Goal: Task Accomplishment & Management: Use online tool/utility

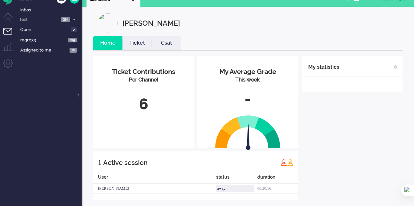
scroll to position [15, 0]
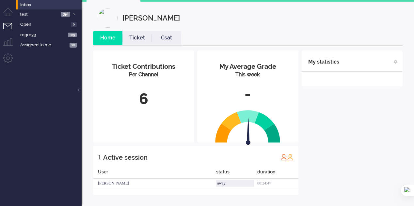
click at [33, 0] on li "Inbox" at bounding box center [48, 4] width 65 height 10
click at [33, 2] on span "Inbox" at bounding box center [50, 5] width 61 height 6
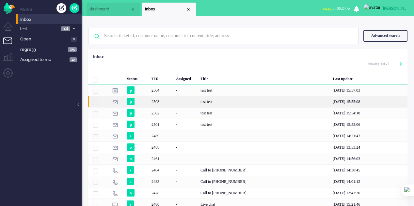
click at [181, 99] on div "-" at bounding box center [186, 101] width 25 height 11
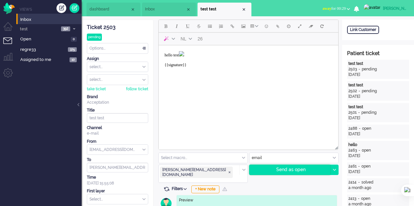
click at [287, 172] on div "Send as open" at bounding box center [290, 170] width 81 height 10
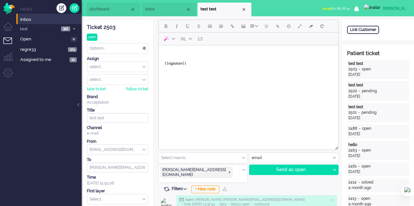
click at [155, 11] on span "Inbox" at bounding box center [165, 10] width 41 height 6
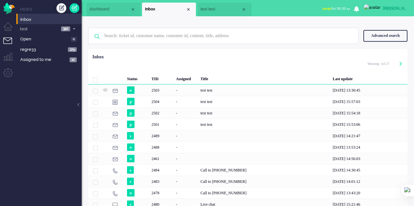
click at [212, 11] on span "test test" at bounding box center [221, 10] width 41 height 6
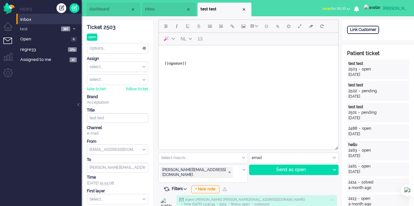
click at [103, 5] on li "dashboard" at bounding box center [114, 10] width 54 height 14
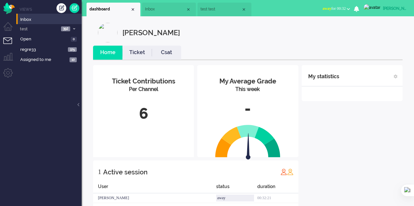
click at [149, 7] on span "Inbox" at bounding box center [165, 10] width 41 height 6
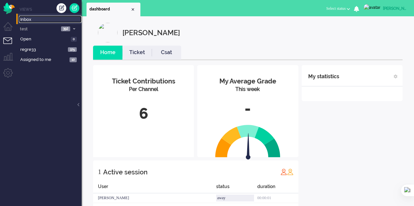
click at [39, 18] on span "Inbox" at bounding box center [50, 20] width 61 height 6
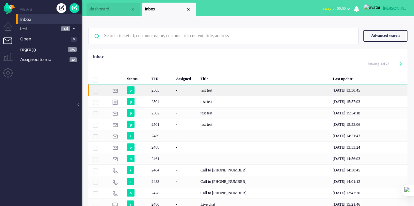
click at [205, 90] on div "test test" at bounding box center [264, 90] width 132 height 11
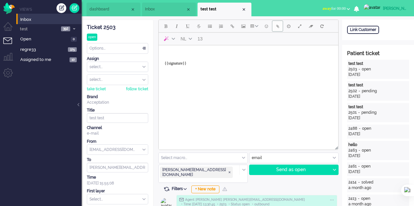
click at [277, 27] on span "Add attachment" at bounding box center [277, 26] width 3 height 5
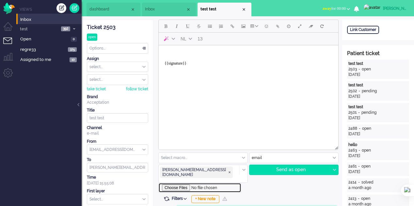
click at [175, 183] on input "file" at bounding box center [199, 188] width 83 height 10
type input "C:\fakepath\1mb.pdf"
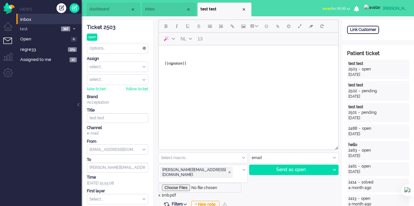
click at [187, 56] on body "{{signature}}" at bounding box center [248, 61] width 174 height 26
click at [279, 171] on div "Send as open" at bounding box center [290, 170] width 81 height 10
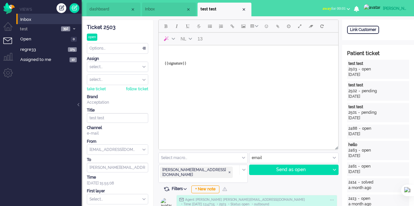
click at [177, 52] on body "{{signature}}" at bounding box center [248, 61] width 174 height 26
click at [279, 30] on button "Add attachment" at bounding box center [277, 26] width 11 height 11
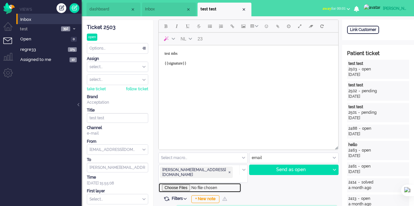
click at [181, 183] on input "file" at bounding box center [199, 188] width 83 height 10
type input "C:\fakepath\20mb.pdf"
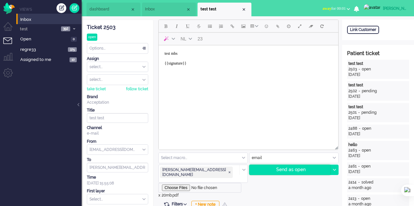
click at [283, 173] on div "Send as open" at bounding box center [290, 170] width 81 height 10
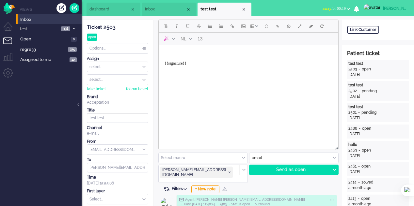
click at [244, 159] on div "Select macro..." at bounding box center [203, 158] width 89 height 10
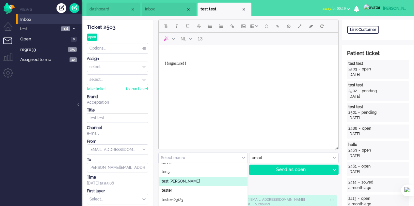
scroll to position [28, 0]
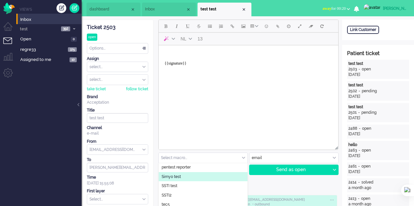
click at [184, 178] on li "Simyo test" at bounding box center [203, 176] width 89 height 9
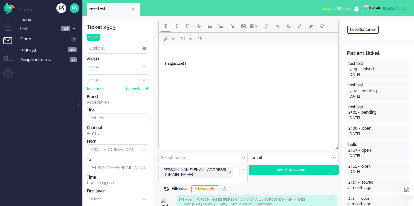
click at [165, 29] on button "Bold" at bounding box center [165, 26] width 11 height 11
click at [180, 28] on button "Italic" at bounding box center [176, 26] width 11 height 11
click at [165, 26] on span "Bold" at bounding box center [165, 26] width 3 height 5
click at [181, 27] on button "Italic" at bounding box center [176, 26] width 11 height 11
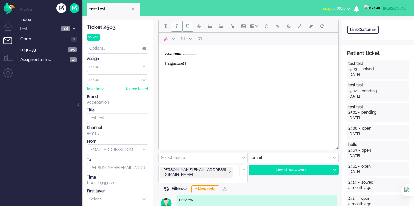
click at [186, 29] on button "Underline" at bounding box center [187, 26] width 11 height 11
click at [176, 29] on button "Italic" at bounding box center [176, 26] width 11 height 11
click at [185, 29] on button "Underline" at bounding box center [187, 26] width 11 height 11
click at [199, 26] on span "Strikethrough" at bounding box center [199, 26] width 4 height 5
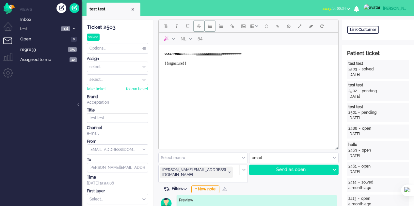
click at [211, 30] on button "Bullet list" at bounding box center [209, 26] width 11 height 11
click at [199, 29] on button "Strikethrough" at bounding box center [198, 26] width 11 height 11
click at [223, 30] on button "Numbered list" at bounding box center [221, 26] width 11 height 11
click at [235, 29] on button "Insert/edit link" at bounding box center [232, 26] width 11 height 11
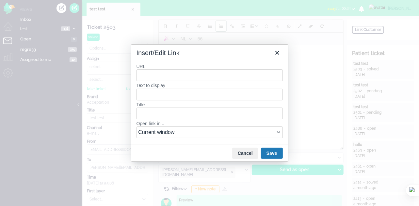
type input "e"
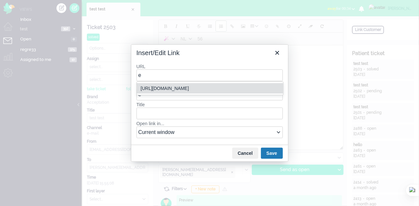
click at [187, 87] on div "https://elainedesigns.es/" at bounding box center [211, 89] width 140 height 8
type input "https://elainedesigns.es/"
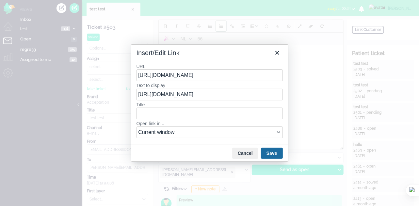
click at [278, 154] on button "Save" at bounding box center [272, 153] width 22 height 11
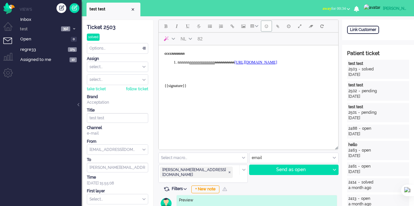
click at [265, 28] on span "Emoticons" at bounding box center [266, 26] width 3 height 5
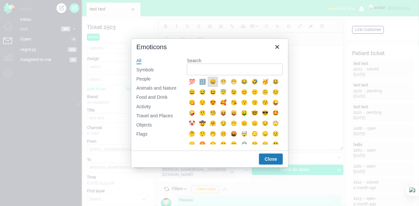
click at [212, 81] on div "😀" at bounding box center [213, 82] width 8 height 8
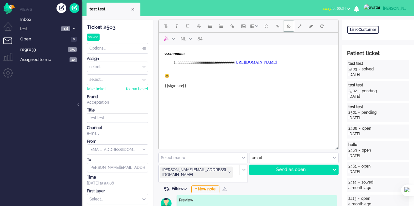
click at [290, 28] on button "Delay message" at bounding box center [288, 26] width 11 height 11
type input "2025-09-04 14:21"
type input "14"
type input "21"
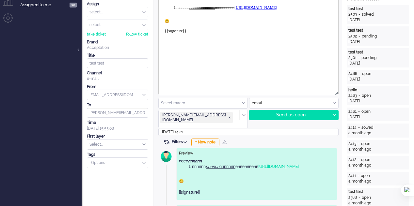
scroll to position [65, 0]
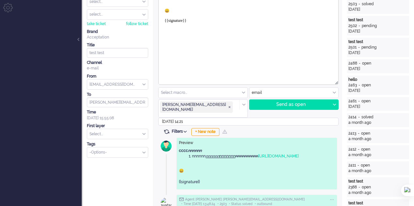
click at [183, 118] on input "2025-09-04 14:21" at bounding box center [248, 122] width 180 height 8
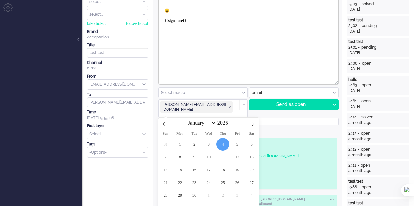
click at [224, 145] on span "4" at bounding box center [223, 144] width 13 height 13
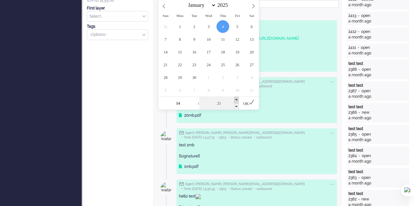
click at [236, 100] on span at bounding box center [236, 100] width 5 height 7
type input "2025-09-04 14:26"
type input "26"
click at [250, 103] on icon at bounding box center [252, 103] width 6 height 6
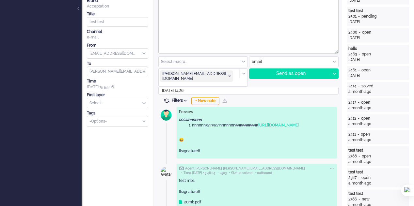
scroll to position [20, 0]
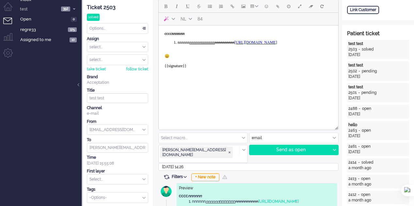
click at [198, 54] on body "cccc nnnnnn nnnnnn nnnnnn nnnnnnn nnnnnnnnnn https://elainedesigns.es/ 😀 {{sign…" at bounding box center [248, 52] width 174 height 49
click at [283, 153] on div "Send as open" at bounding box center [290, 150] width 81 height 10
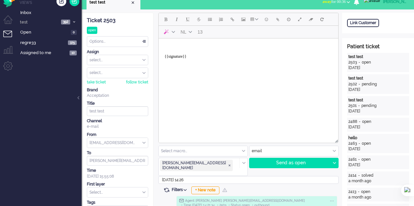
scroll to position [0, 0]
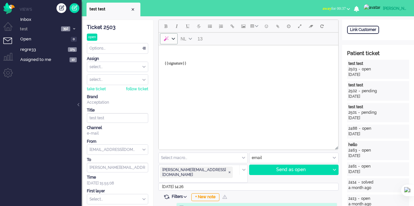
click at [173, 38] on icon "AI" at bounding box center [173, 38] width 3 height 3
click at [173, 40] on icon "AI" at bounding box center [173, 38] width 3 height 3
click at [170, 38] on button "AI" at bounding box center [169, 38] width 18 height 11
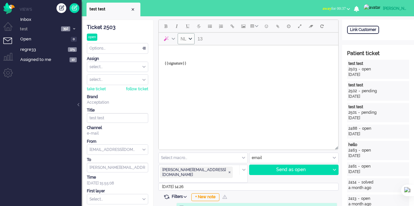
click at [188, 41] on button "NL" at bounding box center [186, 38] width 17 height 11
click at [186, 40] on span "NL" at bounding box center [184, 38] width 6 height 5
click at [186, 59] on div "EN" at bounding box center [187, 62] width 10 height 8
click at [185, 41] on span "EN" at bounding box center [184, 38] width 6 height 5
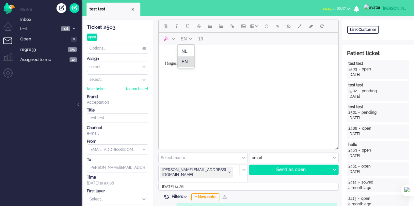
click at [186, 59] on div "EN" at bounding box center [187, 62] width 10 height 8
click at [257, 30] on button "Table" at bounding box center [255, 26] width 12 height 11
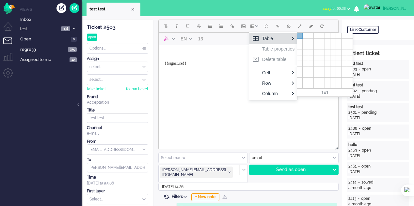
click at [299, 34] on div at bounding box center [300, 36] width 6 height 6
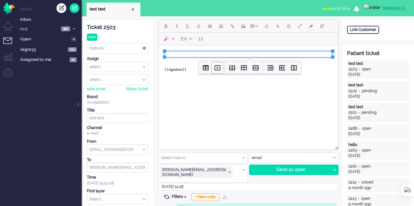
click at [217, 68] on icon "Delete table" at bounding box center [217, 68] width 2 height 2
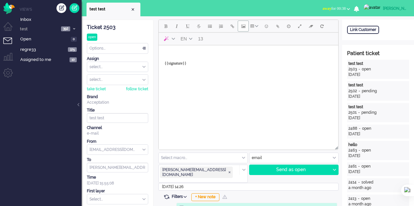
click at [242, 28] on span "Insert/edit image" at bounding box center [243, 26] width 4 height 5
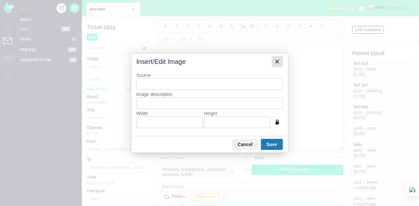
click at [275, 62] on icon "Close" at bounding box center [277, 62] width 8 height 8
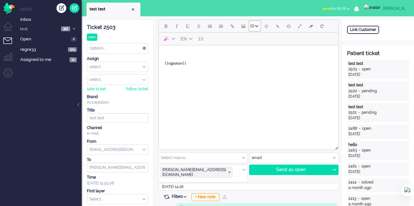
click at [250, 28] on button "Table" at bounding box center [255, 26] width 12 height 11
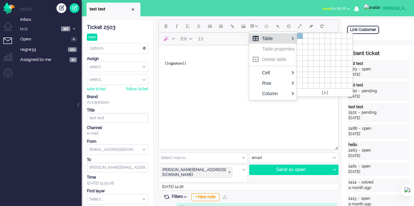
click at [299, 37] on div at bounding box center [300, 36] width 6 height 6
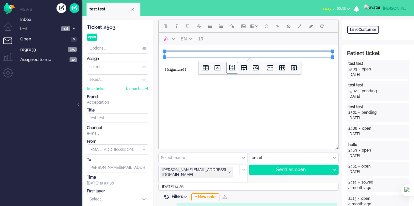
click at [230, 68] on icon "Insert row before" at bounding box center [232, 68] width 6 height 6
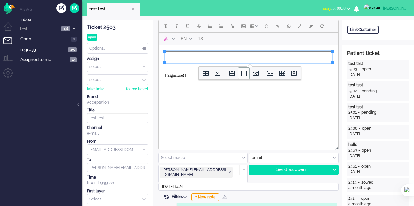
click at [241, 71] on icon "Insert row after" at bounding box center [244, 74] width 6 height 6
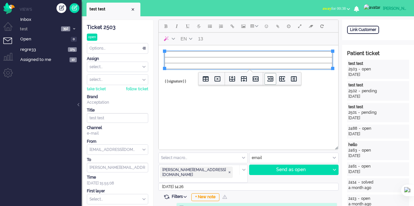
click at [272, 81] on icon "Insert column before" at bounding box center [271, 79] width 8 height 8
click at [281, 79] on icon "Insert column after" at bounding box center [282, 79] width 8 height 8
click at [307, 95] on html "{{signature}}" at bounding box center [249, 69] width 180 height 49
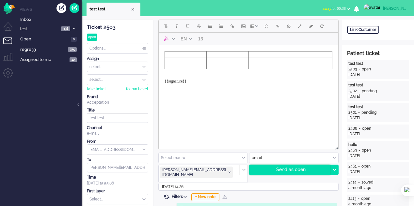
click at [289, 168] on div "Send as open" at bounding box center [290, 170] width 81 height 10
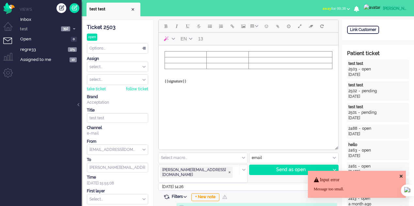
click at [182, 73] on body "{{signature}}" at bounding box center [248, 70] width 174 height 44
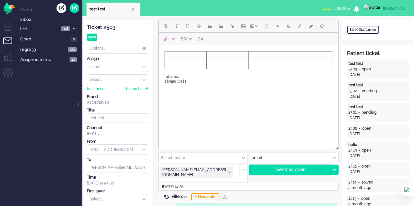
click at [307, 169] on div "Send as open" at bounding box center [290, 170] width 81 height 10
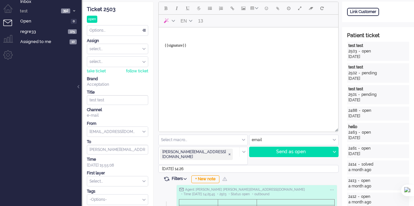
scroll to position [33, 0]
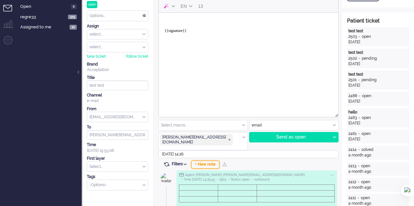
click at [211, 161] on div "+ New note" at bounding box center [205, 165] width 28 height 8
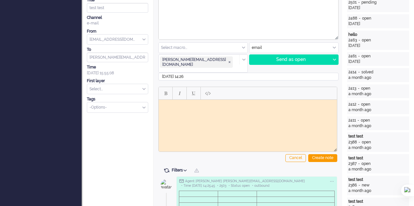
scroll to position [131, 0]
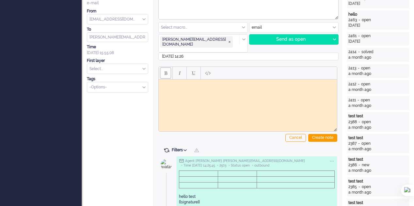
click at [169, 68] on button "Bold" at bounding box center [165, 73] width 11 height 11
click at [167, 68] on button "Bold" at bounding box center [165, 73] width 11 height 11
click at [182, 68] on button "Italic" at bounding box center [179, 73] width 11 height 11
click at [196, 69] on button "Underline" at bounding box center [193, 73] width 11 height 11
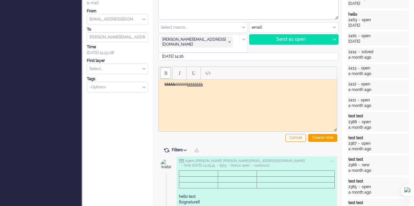
drag, startPoint x: 215, startPoint y: 83, endPoint x: 314, endPoint y: 153, distance: 121.0
click at [159, 81] on html "bbbbb bbbbbb ﻿bbbbbbbb" at bounding box center [248, 85] width 178 height 10
copy body "bbbbb bbbbbb ﻿bbbbbbb"
click at [227, 88] on html "bbbbb bbbbbb bbbbbbbb" at bounding box center [248, 85] width 178 height 10
click at [195, 80] on html "bbbbb bbbbbb bbbbbbbb" at bounding box center [248, 85] width 178 height 10
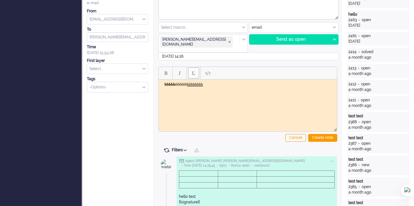
click at [195, 71] on span "Underline" at bounding box center [193, 73] width 3 height 5
click at [194, 71] on span "Underline" at bounding box center [193, 73] width 3 height 5
click at [222, 90] on html "bbbbb bbbbbb bbbbbbbb" at bounding box center [248, 85] width 178 height 10
click at [183, 68] on button "Italic" at bounding box center [179, 73] width 11 height 11
click at [192, 71] on span "Underline" at bounding box center [193, 73] width 3 height 5
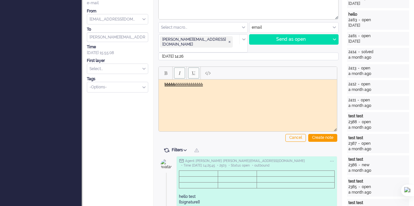
drag, startPoint x: 180, startPoint y: 65, endPoint x: 191, endPoint y: 68, distance: 11.7
click at [180, 71] on span "Italic" at bounding box center [180, 73] width 2 height 5
drag, startPoint x: 212, startPoint y: 67, endPoint x: 208, endPoint y: 63, distance: 5.3
click at [212, 68] on button "Paste plain text" at bounding box center [207, 73] width 11 height 11
click at [313, 134] on div "Create note" at bounding box center [322, 138] width 29 height 8
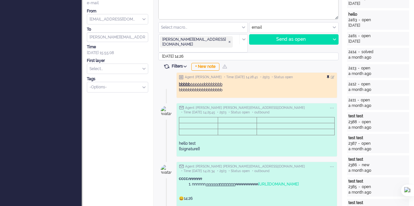
click at [327, 75] on div at bounding box center [329, 77] width 4 height 4
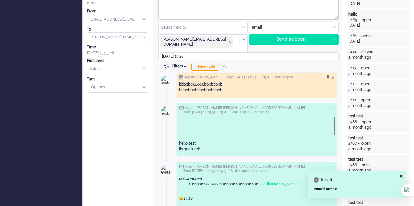
click at [328, 75] on div at bounding box center [331, 77] width 8 height 5
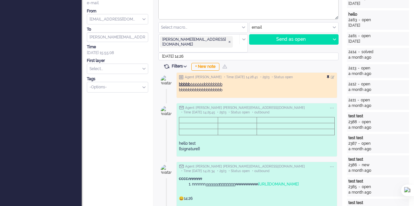
click at [328, 75] on div at bounding box center [329, 77] width 4 height 4
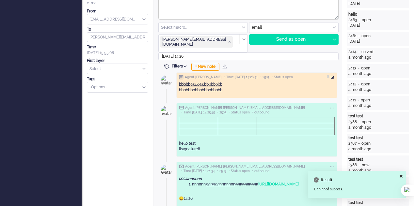
click at [333, 75] on div at bounding box center [333, 77] width 4 height 4
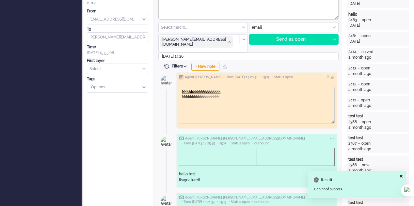
scroll to position [0, 0]
click at [267, 92] on body "bbbbb bbbbbb bbbbbbbb bbbbbbbbbbbbbbbbbbb" at bounding box center [257, 95] width 150 height 10
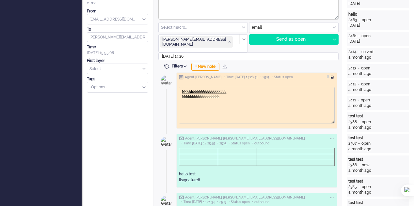
click at [333, 75] on div at bounding box center [333, 77] width 4 height 4
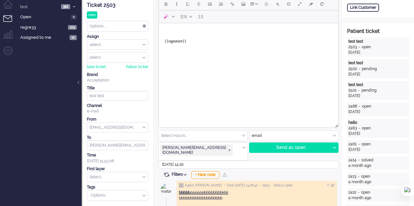
scroll to position [33, 0]
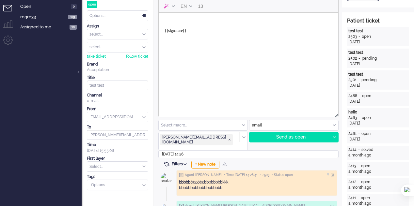
click at [185, 162] on span "Filters" at bounding box center [180, 164] width 17 height 5
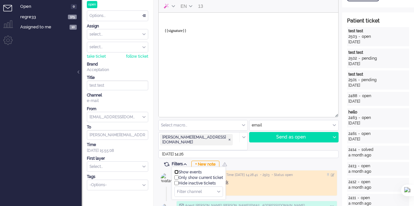
click at [177, 170] on input "checkbox" at bounding box center [176, 172] width 4 height 4
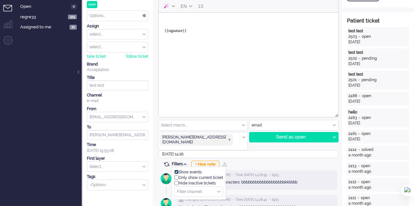
click at [177, 170] on input "checkbox" at bounding box center [176, 172] width 4 height 4
checkbox input "false"
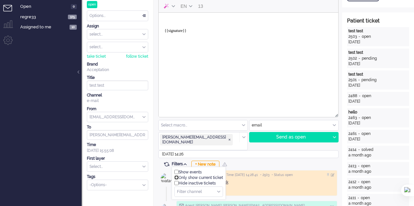
click at [175, 176] on input "checkbox" at bounding box center [176, 178] width 4 height 4
checkbox input "false"
click at [176, 181] on input "checkbox" at bounding box center [176, 183] width 4 height 4
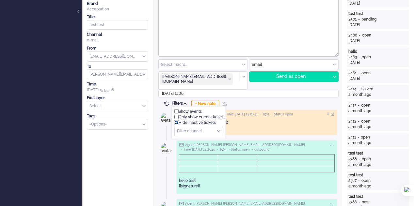
scroll to position [98, 0]
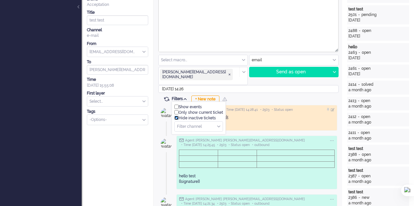
click at [177, 116] on input "checkbox" at bounding box center [176, 118] width 4 height 4
checkbox input "false"
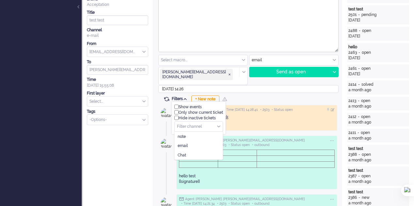
click at [215, 122] on input "text" at bounding box center [199, 127] width 48 height 10
click at [201, 132] on li "note" at bounding box center [199, 136] width 48 height 9
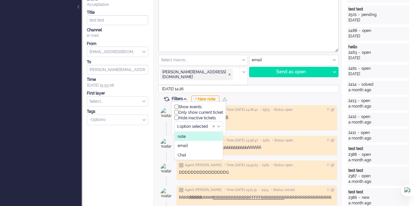
click at [201, 132] on li "note" at bounding box center [199, 136] width 48 height 9
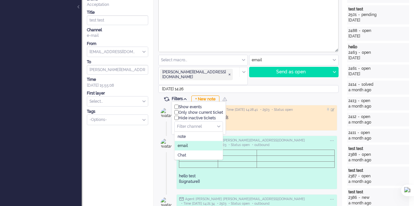
click at [198, 141] on li "email" at bounding box center [199, 145] width 48 height 9
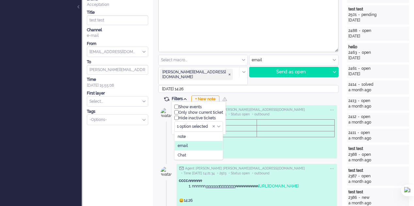
click at [198, 141] on li "email" at bounding box center [199, 145] width 48 height 9
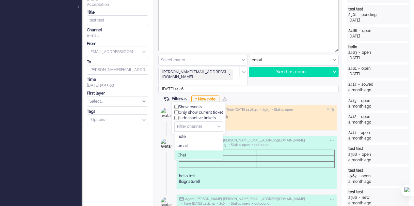
click at [199, 151] on li "Chat" at bounding box center [199, 155] width 48 height 9
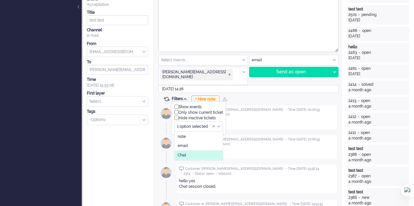
click at [199, 151] on li "Chat" at bounding box center [199, 155] width 48 height 9
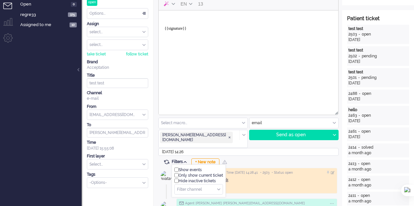
scroll to position [0, 0]
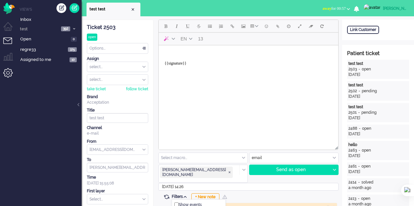
click at [9, 70] on li "Admin menu" at bounding box center [10, 75] width 15 height 15
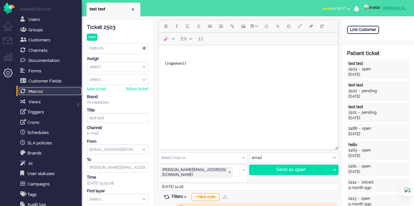
click at [39, 94] on link "Macros" at bounding box center [50, 91] width 63 height 7
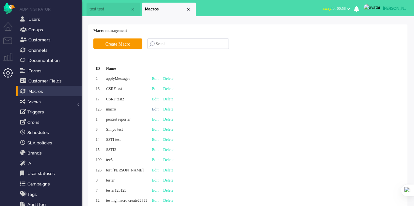
click at [159, 107] on link "Edit" at bounding box center [155, 109] width 7 height 5
type input "macro"
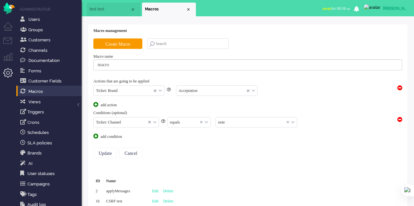
click at [154, 121] on div "Ticket: Channel" at bounding box center [126, 123] width 65 height 10
click at [122, 139] on span "Ticket: Channel" at bounding box center [109, 142] width 25 height 6
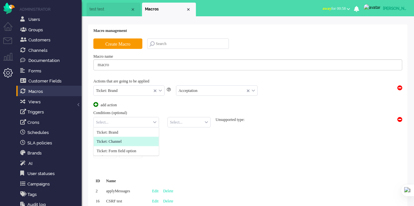
click at [122, 139] on span "Ticket: Channel" at bounding box center [109, 142] width 25 height 6
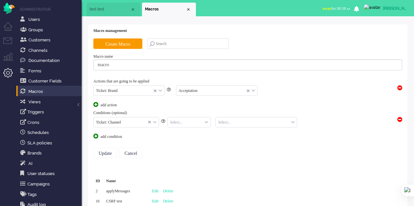
click at [178, 122] on input "text" at bounding box center [189, 123] width 43 height 10
click at [178, 133] on span "equals" at bounding box center [176, 133] width 10 height 6
click at [231, 123] on input "text" at bounding box center [256, 123] width 81 height 10
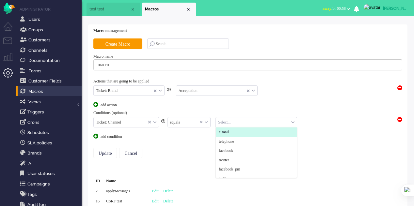
click at [229, 130] on span "e-mail" at bounding box center [224, 133] width 10 height 6
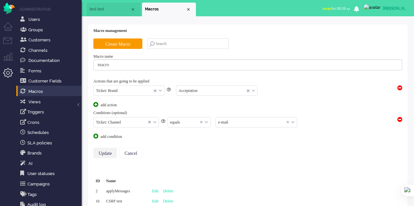
click at [101, 152] on input "Update" at bounding box center [105, 153] width 24 height 10
click at [106, 152] on input "Update" at bounding box center [105, 153] width 24 height 10
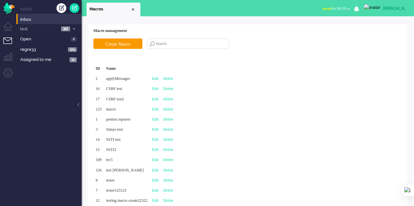
click at [31, 23] on li "Inbox" at bounding box center [48, 19] width 65 height 10
click at [24, 21] on span "Inbox" at bounding box center [50, 20] width 61 height 6
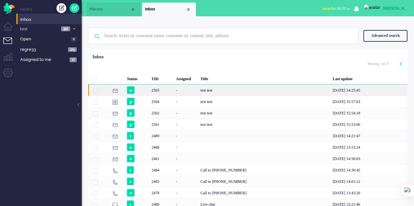
click at [200, 89] on div "test test" at bounding box center [264, 90] width 132 height 11
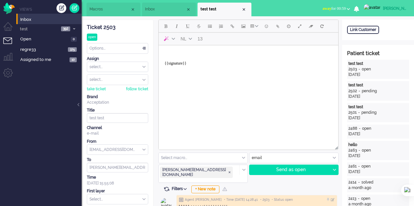
click at [242, 157] on input "text" at bounding box center [203, 158] width 89 height 10
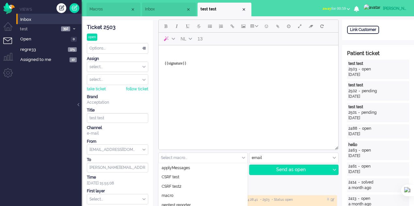
click at [96, 9] on span "Macros" at bounding box center [110, 10] width 41 height 6
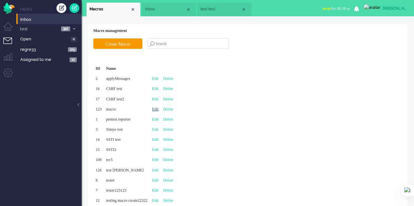
click at [159, 109] on link "Edit" at bounding box center [155, 109] width 7 height 5
type input "macro"
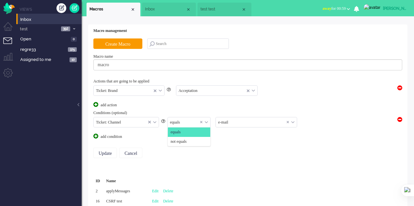
click at [198, 123] on input "text" at bounding box center [189, 123] width 43 height 10
click at [187, 139] on span "not equals" at bounding box center [179, 142] width 16 height 6
click at [106, 149] on input "Update" at bounding box center [105, 153] width 24 height 10
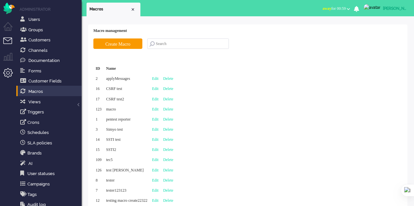
click at [4, 38] on li "Tickets menu" at bounding box center [10, 45] width 15 height 15
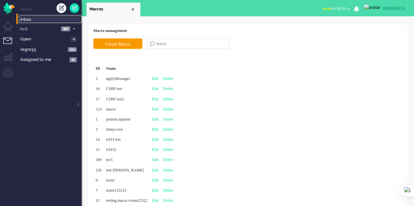
click at [37, 16] on link "Inbox" at bounding box center [50, 19] width 63 height 7
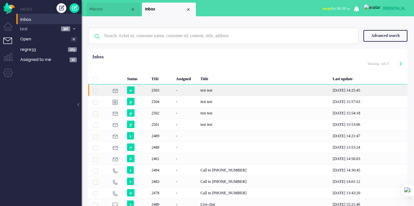
click at [175, 91] on div "-" at bounding box center [186, 90] width 25 height 11
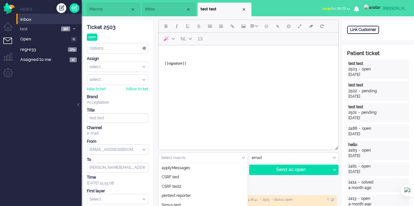
click at [243, 158] on div "Select macro..." at bounding box center [203, 158] width 89 height 10
click at [109, 11] on span "Macros" at bounding box center [110, 10] width 41 height 6
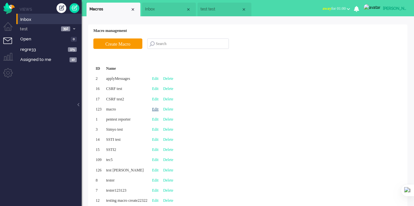
click at [159, 108] on link "Edit" at bounding box center [155, 109] width 7 height 5
type input "macro"
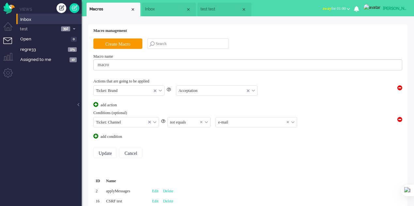
click at [232, 123] on input "text" at bounding box center [256, 123] width 81 height 10
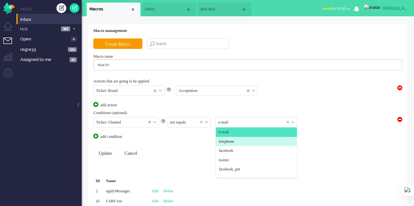
click at [234, 143] on span "telephone" at bounding box center [226, 142] width 15 height 6
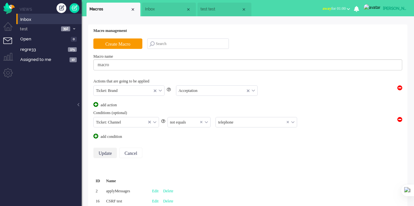
click at [108, 155] on input "Update" at bounding box center [105, 153] width 24 height 10
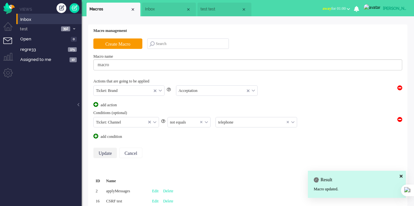
click at [107, 152] on input "Update" at bounding box center [105, 153] width 24 height 10
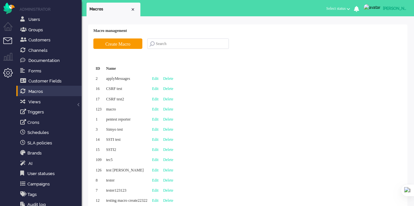
click at [8, 41] on li "Tickets menu" at bounding box center [10, 45] width 15 height 15
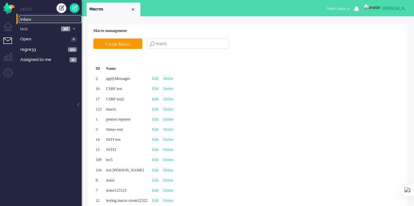
click at [27, 22] on span "Inbox" at bounding box center [50, 20] width 61 height 6
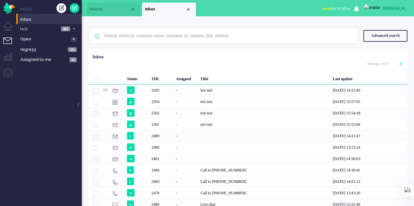
click at [210, 167] on div "Call to [PHONE_NUMBER]" at bounding box center [264, 170] width 132 height 11
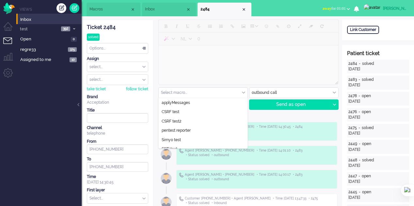
click at [238, 95] on input "text" at bounding box center [203, 93] width 89 height 10
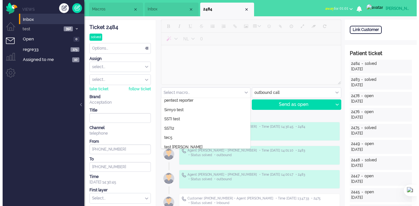
scroll to position [52, 0]
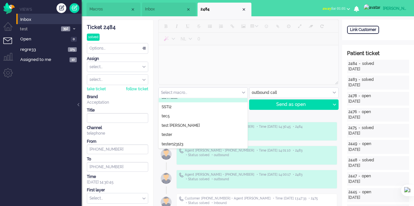
click at [96, 6] on li "Macros" at bounding box center [114, 10] width 54 height 14
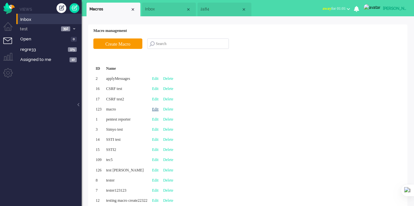
click at [159, 109] on link "Edit" at bounding box center [155, 109] width 7 height 5
type input "macro"
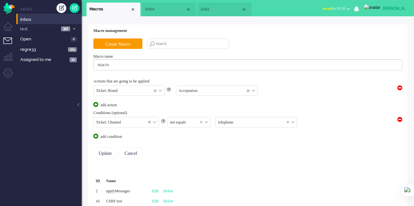
click at [206, 122] on div "not equals" at bounding box center [189, 123] width 43 height 10
click at [189, 134] on li "equals" at bounding box center [189, 132] width 43 height 9
click at [104, 152] on input "Update" at bounding box center [105, 153] width 24 height 10
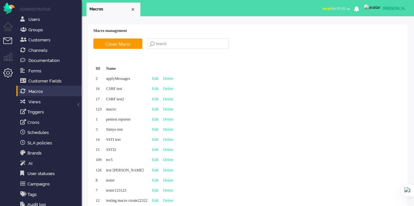
click at [11, 42] on li "Tickets menu" at bounding box center [10, 45] width 15 height 15
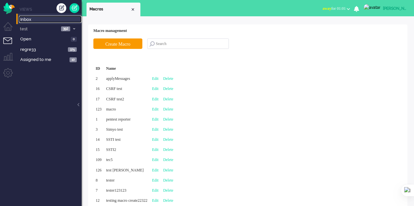
click at [33, 18] on span "Inbox" at bounding box center [50, 20] width 61 height 6
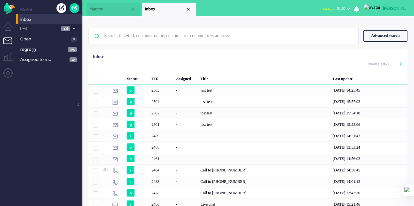
click at [181, 170] on div "-" at bounding box center [186, 170] width 25 height 11
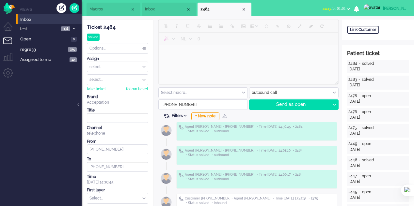
click at [243, 91] on div "Select macro..." at bounding box center [203, 93] width 89 height 10
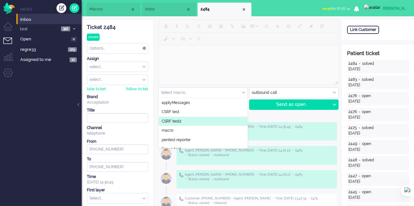
click at [102, 12] on li "Macros" at bounding box center [114, 10] width 54 height 14
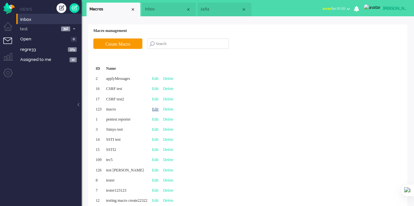
click at [159, 107] on link "Edit" at bounding box center [155, 109] width 7 height 5
type input "macro"
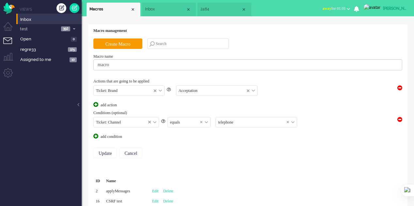
scroll to position [9, 0]
click at [240, 123] on input "text" at bounding box center [256, 123] width 81 height 10
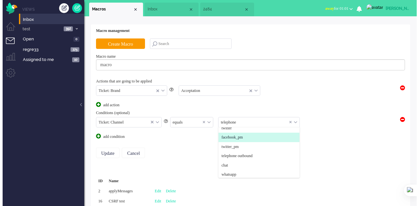
scroll to position [42, 0]
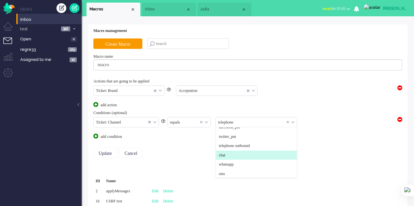
click at [238, 153] on li "chat" at bounding box center [256, 155] width 81 height 9
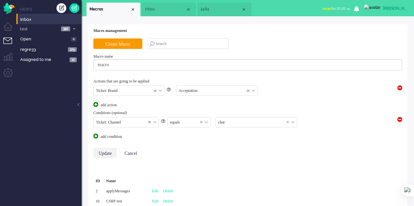
click at [102, 153] on input "Update" at bounding box center [105, 153] width 24 height 10
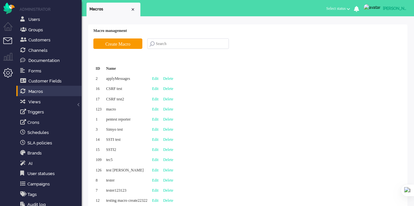
click at [9, 41] on li "Tickets menu" at bounding box center [10, 45] width 15 height 15
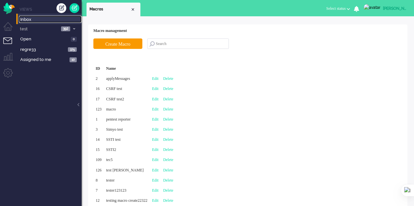
click at [29, 18] on span "Inbox" at bounding box center [50, 20] width 61 height 6
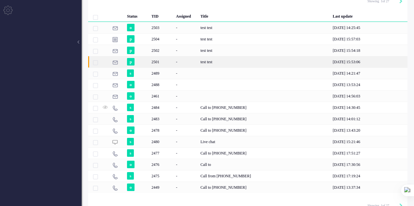
scroll to position [70, 0]
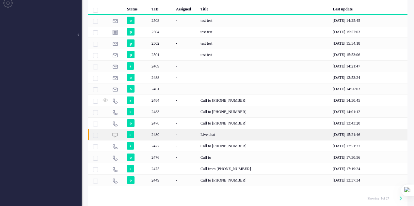
click at [216, 133] on div "Live chat" at bounding box center [264, 134] width 132 height 11
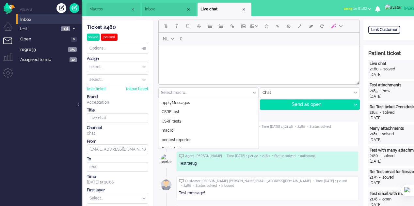
click at [243, 92] on div "Select macro..." at bounding box center [209, 93] width 100 height 10
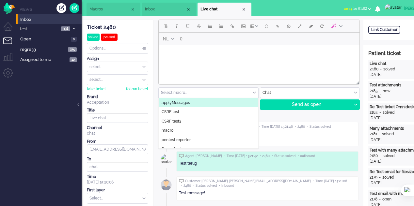
click at [99, 6] on li "Macros" at bounding box center [114, 10] width 54 height 14
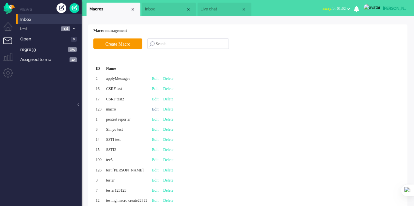
click at [159, 108] on link "Edit" at bounding box center [155, 109] width 7 height 5
type input "macro"
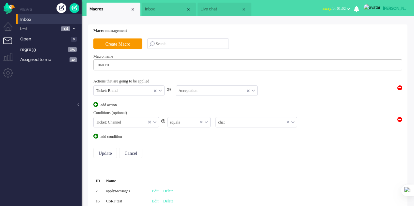
click at [206, 118] on input "text" at bounding box center [189, 123] width 43 height 10
click at [191, 139] on equals "not equals" at bounding box center [189, 141] width 43 height 9
click at [106, 155] on input "Update" at bounding box center [105, 153] width 24 height 10
click at [101, 153] on input "Update" at bounding box center [105, 153] width 24 height 10
click at [244, 9] on div "Close tab" at bounding box center [243, 9] width 5 height 5
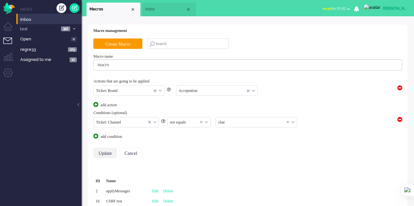
click at [189, 9] on div "Close tab" at bounding box center [188, 9] width 5 height 5
click at [9, 41] on li "Tickets menu" at bounding box center [10, 45] width 15 height 15
click at [33, 19] on span "Inbox" at bounding box center [50, 20] width 61 height 6
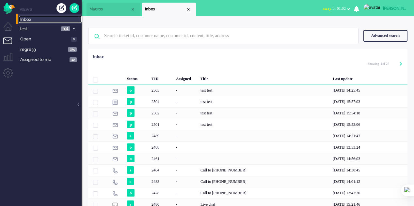
click at [100, 9] on span "Macros" at bounding box center [110, 10] width 41 height 6
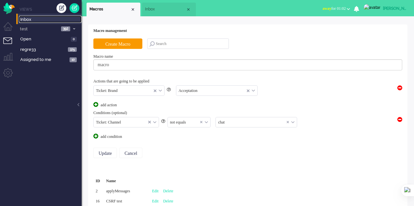
click at [151, 11] on span "Inbox" at bounding box center [165, 10] width 41 height 6
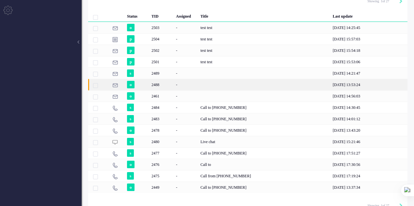
scroll to position [65, 0]
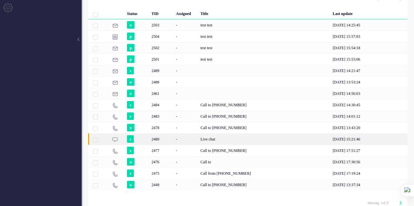
click at [212, 136] on div "Live chat" at bounding box center [264, 139] width 132 height 11
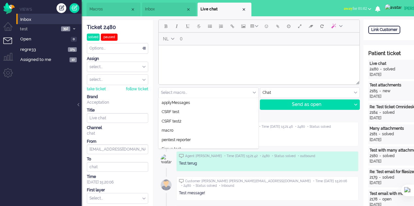
click at [237, 92] on input "text" at bounding box center [209, 93] width 100 height 10
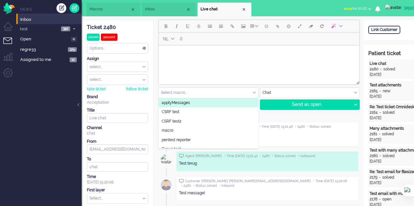
click at [152, 9] on span "Inbox" at bounding box center [165, 10] width 41 height 6
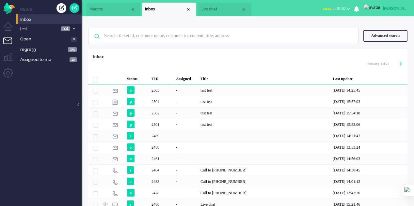
click at [100, 8] on span "Macros" at bounding box center [110, 10] width 41 height 6
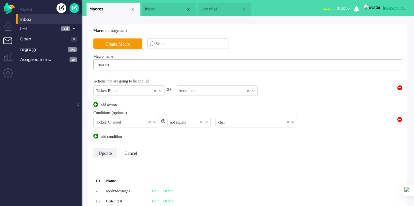
click at [105, 150] on input "Update" at bounding box center [105, 153] width 24 height 10
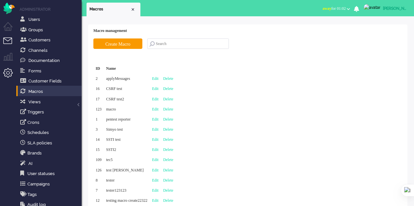
click at [11, 40] on li "Tickets menu" at bounding box center [10, 45] width 15 height 15
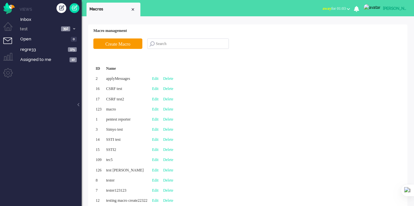
click at [6, 42] on li "Tickets menu" at bounding box center [10, 45] width 15 height 15
click at [22, 19] on span "Inbox" at bounding box center [50, 20] width 61 height 6
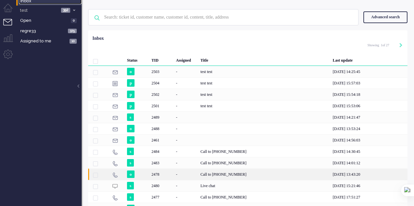
scroll to position [33, 0]
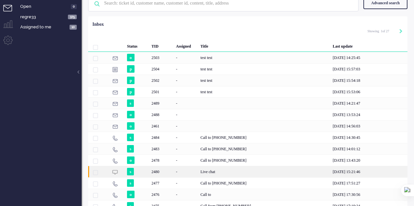
click at [167, 171] on div "2480" at bounding box center [161, 171] width 25 height 11
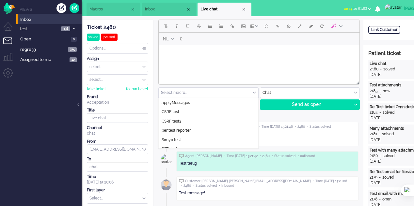
click at [243, 91] on div "Select macro..." at bounding box center [209, 93] width 100 height 10
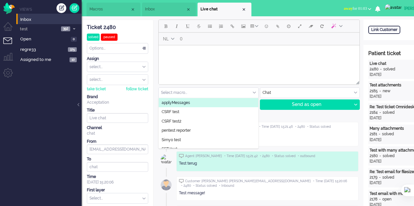
click at [95, 8] on span "Macros" at bounding box center [110, 10] width 41 height 6
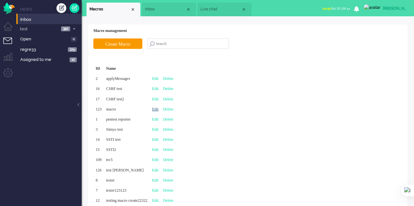
click at [159, 110] on link "Edit" at bounding box center [155, 109] width 7 height 5
type input "macro"
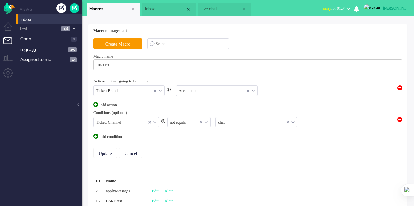
click at [225, 13] on li "Live chat" at bounding box center [225, 10] width 54 height 14
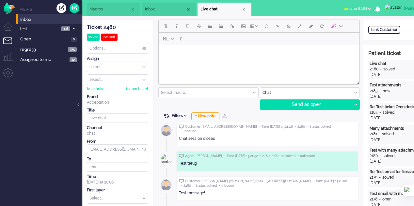
click at [101, 9] on span "Macros" at bounding box center [110, 10] width 41 height 6
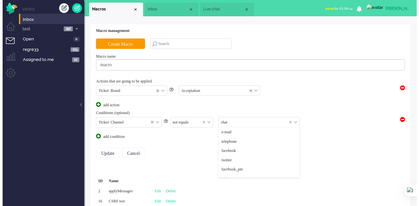
scroll to position [65, 0]
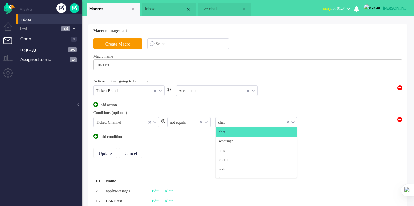
click at [225, 122] on input "text" at bounding box center [256, 123] width 81 height 10
click at [228, 141] on span "whatsapp" at bounding box center [226, 142] width 15 height 6
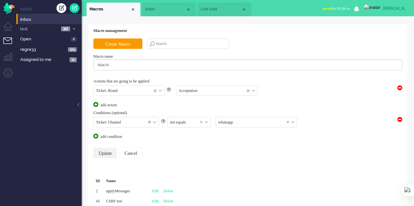
click at [101, 152] on input "Update" at bounding box center [105, 153] width 24 height 10
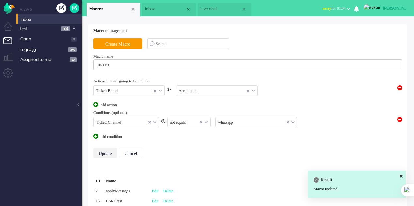
click at [106, 152] on input "Update" at bounding box center [105, 153] width 24 height 10
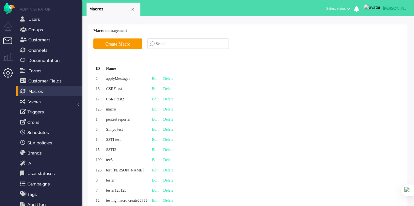
click at [11, 41] on li "Tickets menu" at bounding box center [10, 45] width 15 height 15
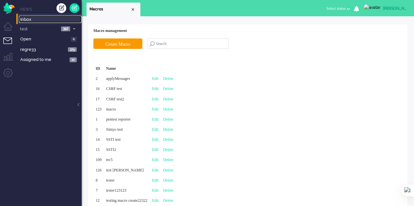
click at [27, 21] on span "Inbox" at bounding box center [50, 20] width 61 height 6
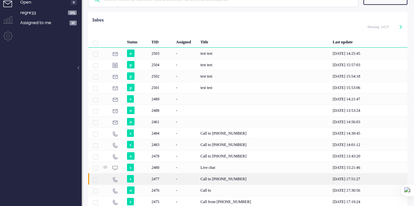
scroll to position [5, 0]
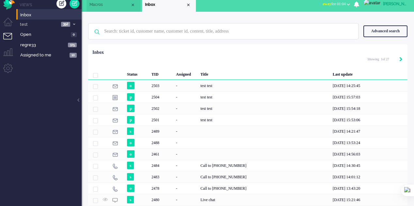
click at [400, 59] on icon "Next" at bounding box center [401, 59] width 3 height 5
type input "2"
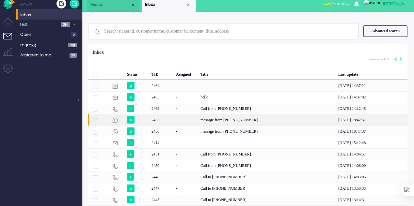
click at [165, 121] on div "2455" at bounding box center [161, 119] width 25 height 11
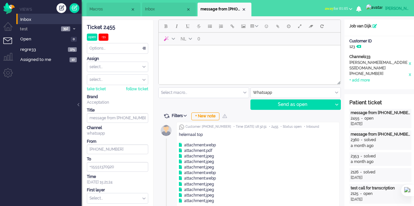
click at [246, 92] on input "text" at bounding box center [204, 93] width 90 height 10
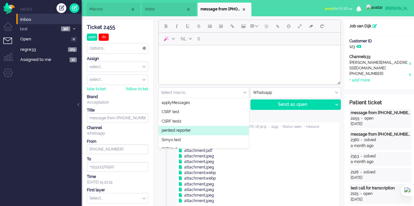
click at [103, 9] on span "Macros" at bounding box center [110, 10] width 41 height 6
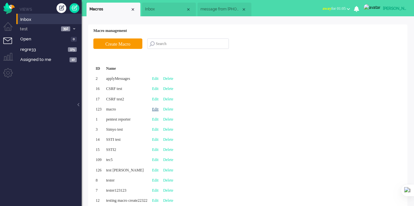
click at [159, 110] on link "Edit" at bounding box center [155, 109] width 7 height 5
type input "macro"
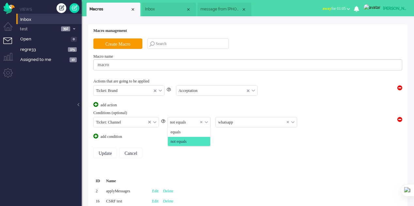
click at [206, 120] on div "not equals" at bounding box center [189, 123] width 43 height 10
click at [193, 130] on li "equals" at bounding box center [189, 132] width 43 height 9
click at [106, 150] on input "Update" at bounding box center [105, 153] width 24 height 10
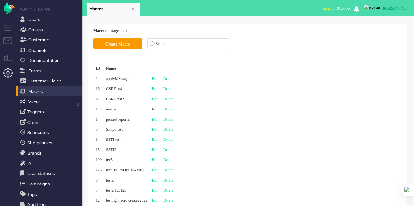
click at [159, 111] on link "Edit" at bounding box center [155, 109] width 7 height 5
type input "macro"
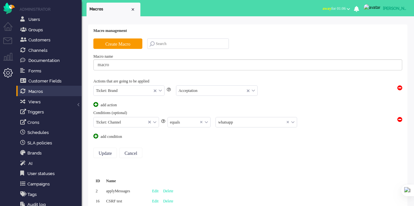
click at [205, 121] on div "equals" at bounding box center [189, 123] width 43 height 10
click at [191, 138] on equals "not equals" at bounding box center [189, 141] width 43 height 9
click at [102, 152] on input "Update" at bounding box center [105, 153] width 24 height 10
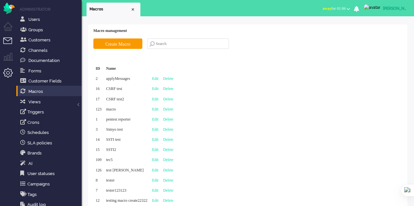
click at [7, 40] on li "Tickets menu" at bounding box center [10, 45] width 15 height 15
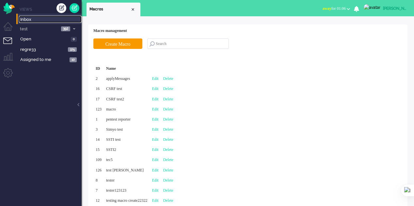
click at [39, 21] on span "Inbox" at bounding box center [50, 20] width 61 height 6
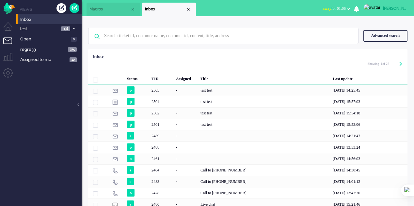
click at [403, 64] on div "Selected 0 Set Status: open pending holding solved Delete Select... Unassign ac…" at bounding box center [247, 65] width 319 height 13
click at [402, 65] on icon "Next" at bounding box center [401, 64] width 3 height 5
type input "2"
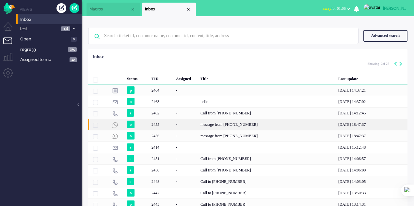
click at [175, 126] on div "-" at bounding box center [186, 124] width 25 height 11
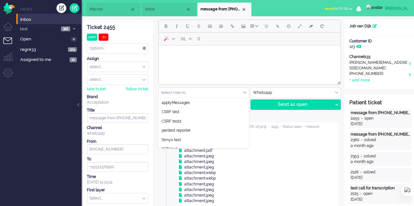
click at [244, 93] on div "Select macro..." at bounding box center [204, 93] width 90 height 10
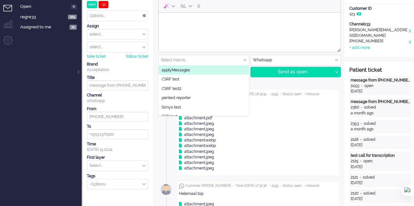
click at [214, 25] on body "Rich Text Area. Press ALT-0 for help." at bounding box center [249, 20] width 177 height 11
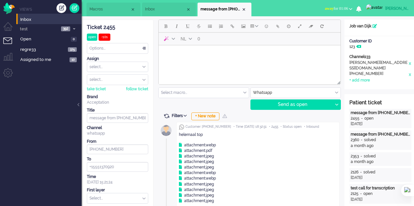
click at [100, 11] on span "Macros" at bounding box center [110, 10] width 41 height 6
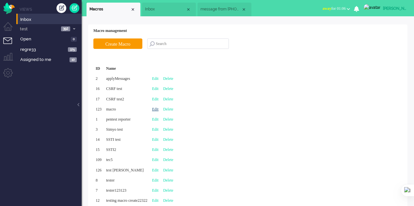
click at [159, 108] on link "Edit" at bounding box center [155, 109] width 7 height 5
type input "macro"
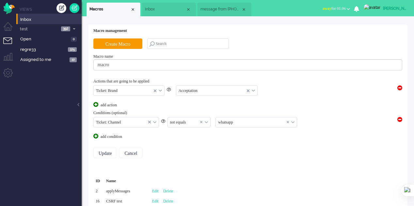
scroll to position [71, 0]
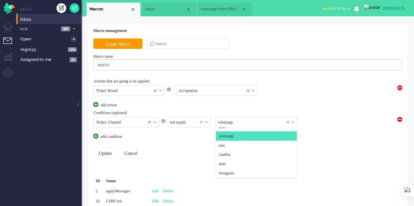
click at [239, 123] on input "text" at bounding box center [256, 123] width 81 height 10
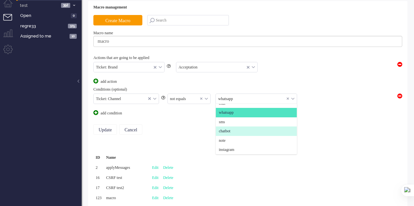
scroll to position [33, 0]
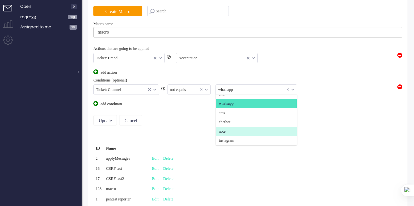
click at [226, 131] on span "note" at bounding box center [222, 132] width 7 height 6
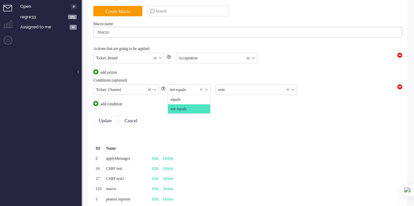
click at [207, 89] on div "not equals" at bounding box center [189, 90] width 43 height 10
click at [185, 99] on li "equals" at bounding box center [189, 99] width 43 height 9
click at [98, 117] on input "Update" at bounding box center [105, 120] width 24 height 10
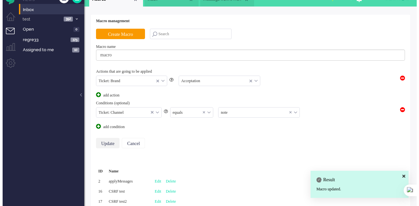
scroll to position [0, 0]
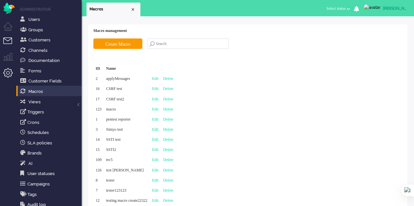
click at [7, 43] on li "Tickets menu" at bounding box center [10, 45] width 15 height 15
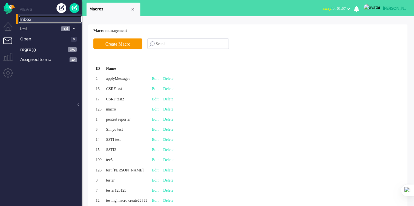
click at [30, 22] on span "Inbox" at bounding box center [50, 20] width 61 height 6
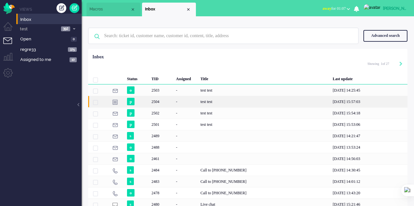
click at [152, 104] on div "2504" at bounding box center [161, 101] width 25 height 11
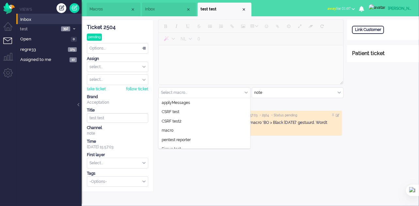
click at [245, 91] on div "Select macro..." at bounding box center [204, 93] width 91 height 10
click at [93, 8] on span "Macros" at bounding box center [110, 10] width 41 height 6
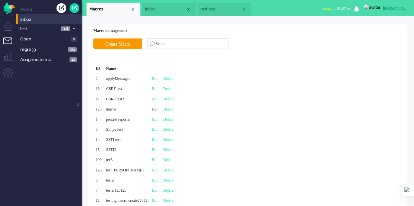
click at [159, 107] on link "Edit" at bounding box center [155, 109] width 7 height 5
type input "macro"
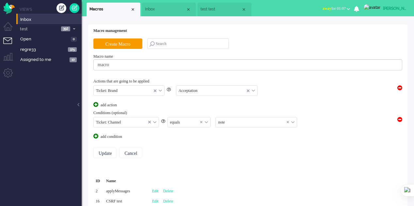
click at [207, 119] on div "equals" at bounding box center [189, 123] width 43 height 10
click at [186, 138] on equals "not equals" at bounding box center [189, 141] width 43 height 9
click at [102, 152] on input "Update" at bounding box center [105, 153] width 24 height 10
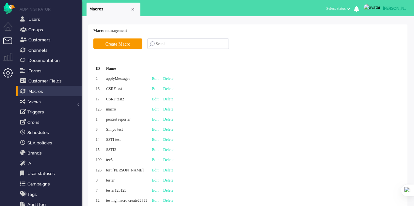
click at [8, 39] on li "Tickets menu" at bounding box center [10, 45] width 15 height 15
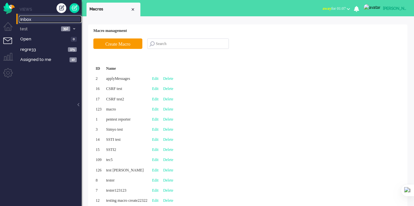
click at [23, 18] on span "Inbox" at bounding box center [50, 20] width 61 height 6
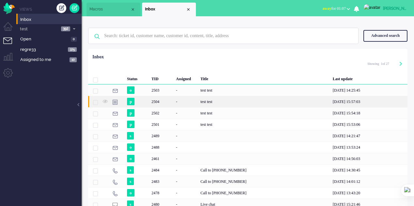
click at [207, 99] on div "test test" at bounding box center [264, 101] width 132 height 11
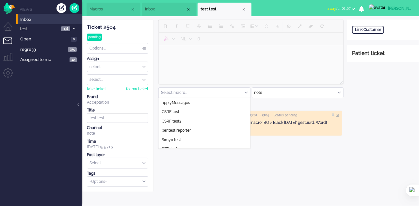
click at [246, 93] on div "Select macro..." at bounding box center [204, 93] width 91 height 10
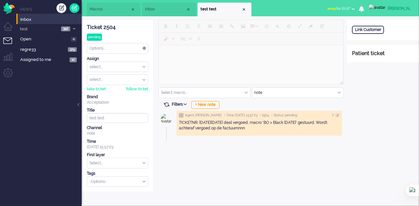
click at [161, 10] on span "Inbox" at bounding box center [165, 10] width 41 height 6
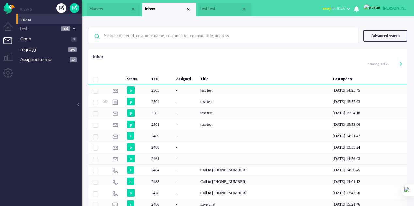
click at [209, 13] on li "test test" at bounding box center [225, 10] width 54 height 14
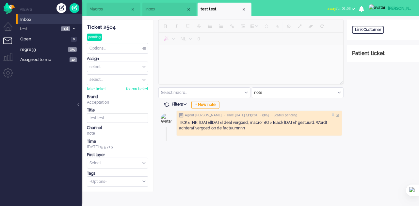
click at [152, 9] on span "Inbox" at bounding box center [165, 10] width 41 height 6
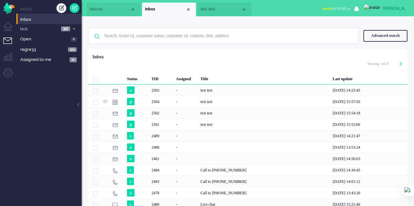
click at [105, 10] on span "Macros" at bounding box center [110, 10] width 41 height 6
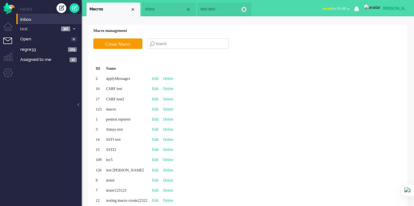
click at [246, 9] on div "Close tab" at bounding box center [243, 9] width 5 height 5
click at [189, 10] on div "Close tab" at bounding box center [188, 9] width 5 height 5
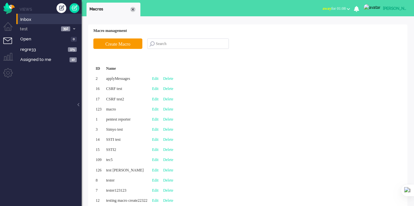
click at [133, 10] on div "Close tab" at bounding box center [132, 9] width 5 height 5
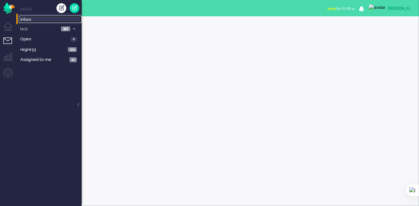
click at [25, 20] on span "Inbox" at bounding box center [50, 20] width 61 height 6
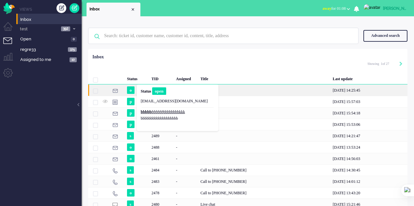
click at [157, 94] on span "open" at bounding box center [159, 92] width 14 height 8
click at [230, 93] on div "test test" at bounding box center [264, 90] width 132 height 11
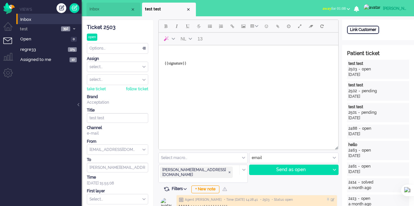
click at [361, 31] on div "Link Customer" at bounding box center [363, 30] width 32 height 8
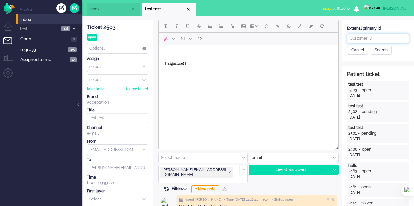
click at [361, 39] on input "text" at bounding box center [378, 39] width 62 height 10
type input "444"
click at [386, 49] on div "Search" at bounding box center [381, 50] width 21 height 9
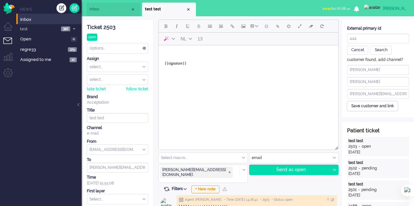
click at [358, 105] on div "Save customer and link" at bounding box center [372, 106] width 51 height 10
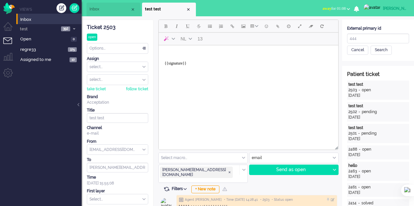
click at [366, 104] on div "test test" at bounding box center [378, 107] width 59 height 6
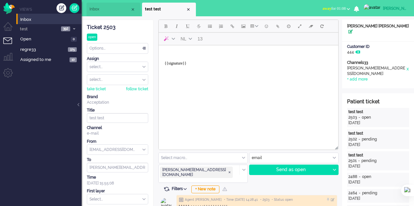
click at [353, 30] on icon at bounding box center [351, 32] width 5 height 4
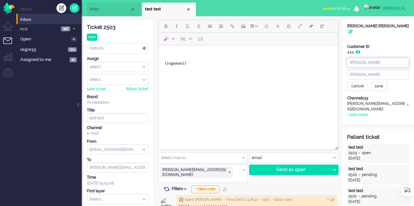
click at [366, 58] on input "[PERSON_NAME]" at bounding box center [378, 63] width 62 height 10
type input "elaine t"
click at [366, 71] on input "maria" at bounding box center [378, 75] width 62 height 10
type input "mariaa"
click at [384, 82] on div "save" at bounding box center [378, 86] width 17 height 9
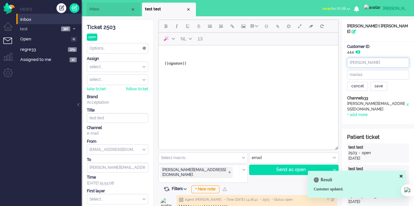
click at [368, 58] on input "elaine t" at bounding box center [378, 63] width 62 height 10
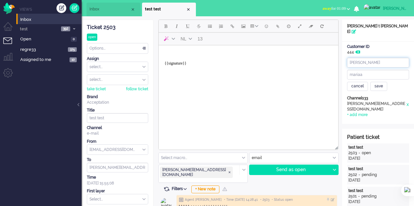
click at [374, 58] on input "[PERSON_NAME]" at bounding box center [378, 63] width 62 height 10
type input "[PERSON_NAME]"
click at [370, 70] on input "mariaa" at bounding box center [378, 75] width 62 height 10
type input "maria"
click at [379, 82] on div "save" at bounding box center [378, 86] width 17 height 9
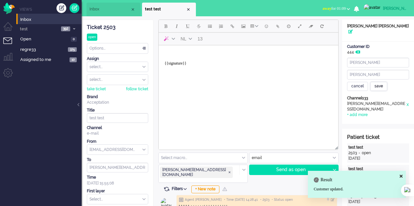
click at [380, 83] on div "save" at bounding box center [378, 86] width 17 height 9
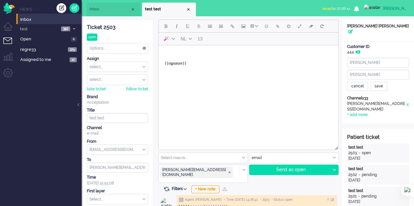
click at [112, 5] on li "Inbox" at bounding box center [114, 10] width 54 height 14
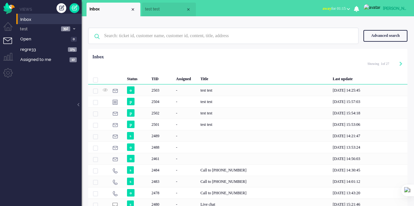
click at [172, 11] on span "test test" at bounding box center [165, 10] width 41 height 6
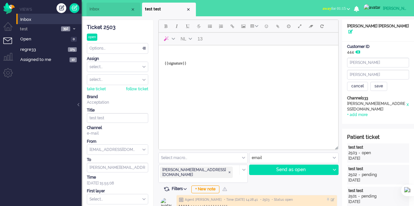
click at [106, 11] on span "Inbox" at bounding box center [110, 10] width 41 height 6
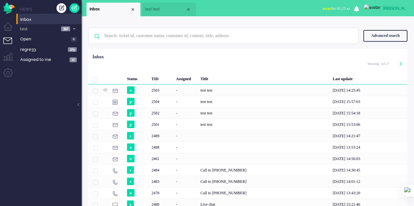
click at [155, 13] on li "test test" at bounding box center [169, 10] width 54 height 14
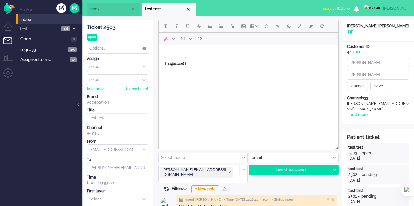
click at [115, 11] on span "Inbox" at bounding box center [110, 10] width 41 height 6
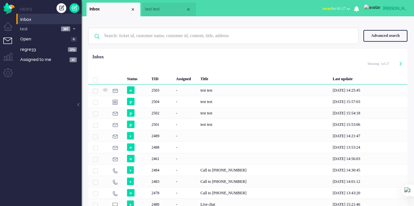
click at [147, 8] on span "test test" at bounding box center [165, 10] width 41 height 6
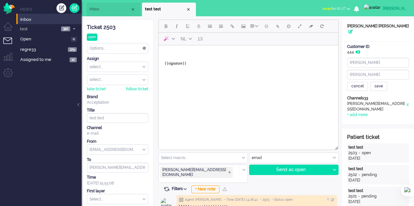
click at [99, 8] on span "Inbox" at bounding box center [110, 10] width 41 height 6
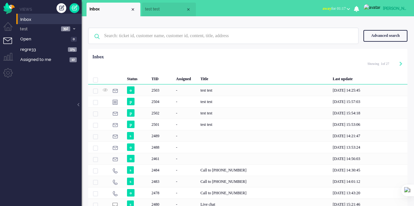
click at [159, 9] on span "test test" at bounding box center [165, 10] width 41 height 6
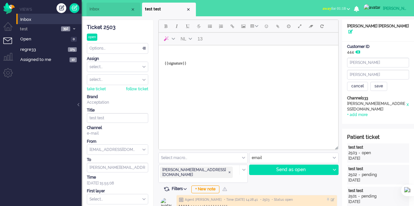
click at [113, 11] on span "Inbox" at bounding box center [110, 10] width 41 height 6
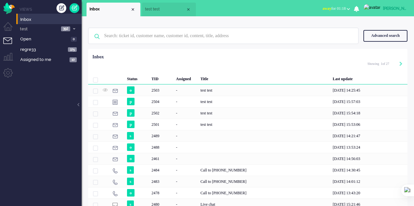
click at [157, 14] on li "test test" at bounding box center [169, 10] width 54 height 14
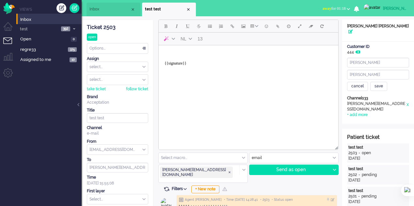
click at [189, 9] on div "Close tab" at bounding box center [188, 9] width 5 height 5
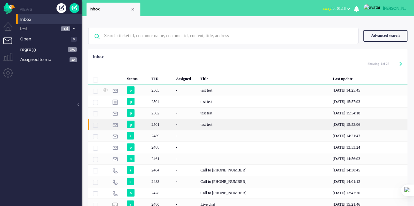
scroll to position [33, 0]
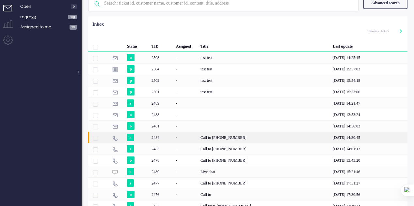
click at [238, 139] on div "Call to +34634185470" at bounding box center [264, 137] width 132 height 11
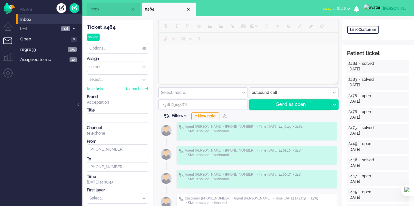
click at [279, 104] on div "Send as open" at bounding box center [290, 105] width 81 height 10
type input "+34634185470"
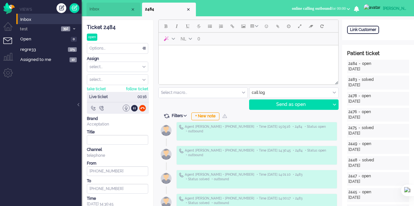
click at [125, 106] on div at bounding box center [126, 108] width 7 height 7
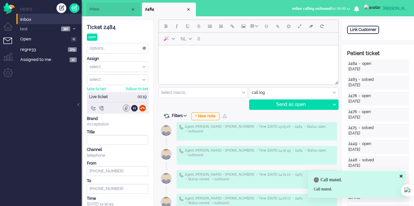
click at [125, 106] on div at bounding box center [126, 108] width 7 height 7
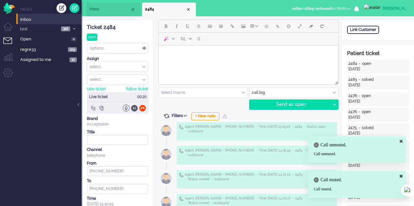
click at [135, 108] on div at bounding box center [134, 108] width 7 height 7
click at [134, 109] on div at bounding box center [134, 108] width 7 height 7
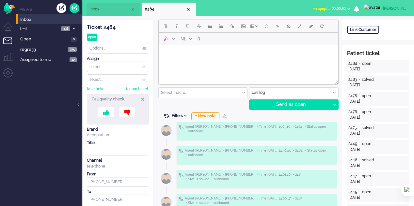
click at [141, 99] on icon at bounding box center [142, 100] width 3 height 6
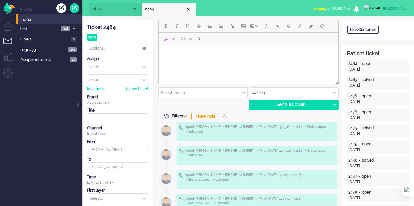
click at [100, 5] on li "Inbox" at bounding box center [116, 10] width 54 height 14
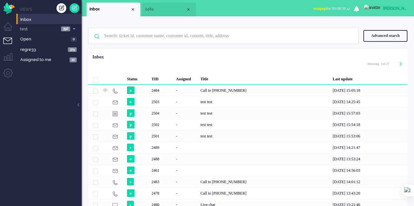
click at [150, 9] on span "2484" at bounding box center [165, 10] width 41 height 6
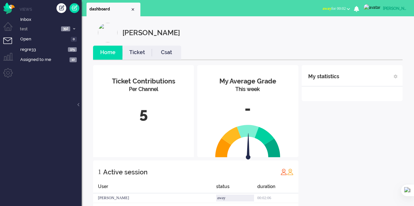
click at [353, 8] on button "away for 00:02" at bounding box center [336, 8] width 35 height 9
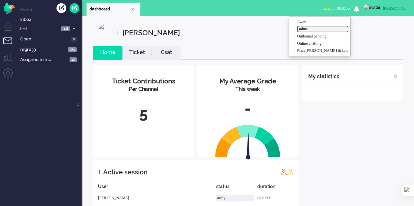
click at [319, 31] on label "Online" at bounding box center [323, 29] width 52 height 6
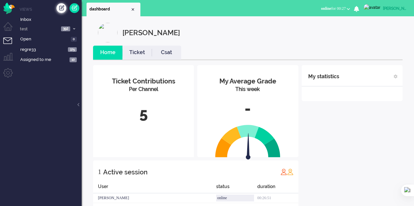
click at [61, 10] on div "Create ticket" at bounding box center [62, 8] width 10 height 10
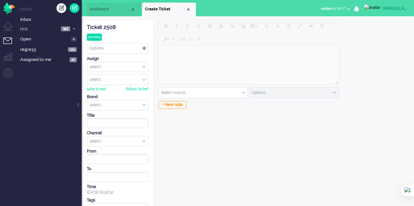
click at [110, 6] on li "dashboard" at bounding box center [114, 10] width 54 height 14
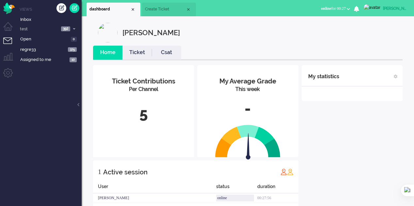
click at [155, 10] on span "Create Ticket" at bounding box center [165, 10] width 41 height 6
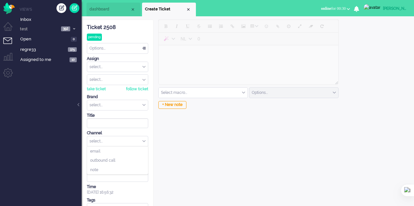
click at [134, 140] on div "select..." at bounding box center [117, 142] width 61 height 10
click at [129, 160] on li "outbound call" at bounding box center [117, 160] width 61 height 9
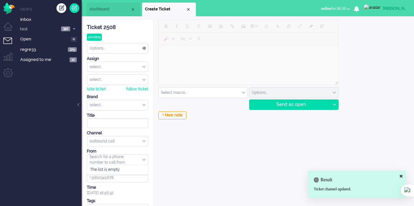
click at [123, 157] on input "from" at bounding box center [117, 160] width 61 height 10
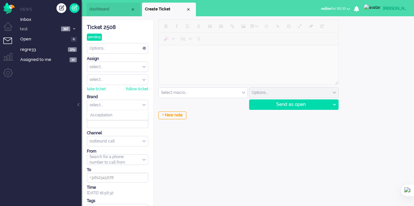
click at [123, 104] on input "text" at bounding box center [117, 105] width 61 height 10
click at [117, 119] on li "Acceptation" at bounding box center [117, 115] width 61 height 9
click at [118, 177] on input at bounding box center [117, 178] width 61 height 10
click at [108, 9] on span "dashboard" at bounding box center [110, 10] width 41 height 6
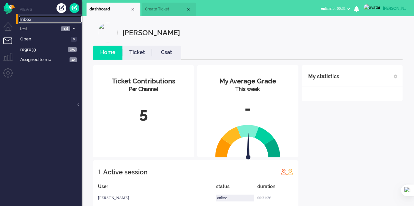
click at [39, 21] on span "Inbox" at bounding box center [50, 20] width 61 height 6
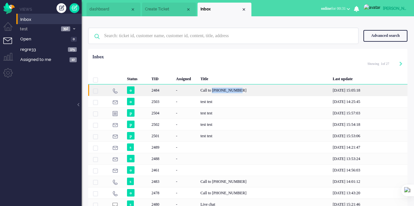
copy div "[PHONE_NUMBER]"
drag, startPoint x: 246, startPoint y: 88, endPoint x: 215, endPoint y: 88, distance: 31.0
click at [215, 88] on div "Call to [PHONE_NUMBER]" at bounding box center [264, 90] width 132 height 11
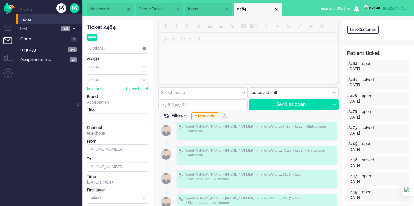
click at [206, 8] on span "Inbox" at bounding box center [206, 10] width 37 height 6
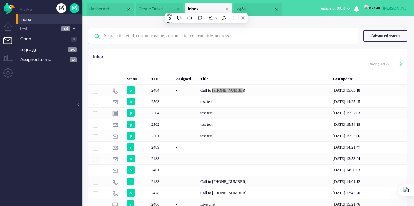
click at [160, 8] on span "Create Ticket" at bounding box center [157, 10] width 37 height 6
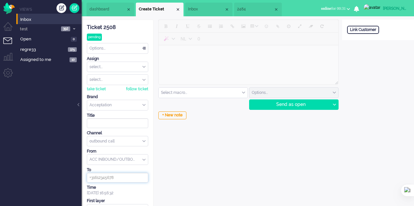
click at [120, 177] on input at bounding box center [117, 178] width 61 height 10
paste input "+34634185470"
type input "+34634185470"
click at [297, 104] on div "Send as open" at bounding box center [290, 105] width 81 height 10
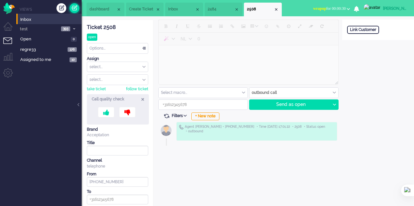
click at [74, 8] on link at bounding box center [75, 8] width 10 height 10
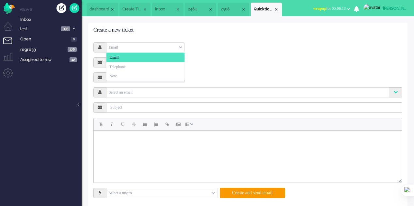
click at [181, 49] on div "Email" at bounding box center [145, 47] width 78 height 10
click at [139, 68] on li "Telephone" at bounding box center [145, 66] width 78 height 9
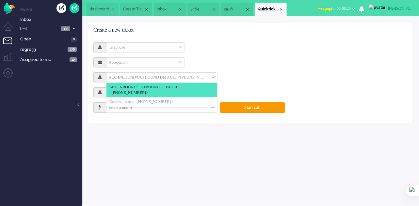
click at [212, 76] on div "ACC INBOUND/OUTBOUND DEFAULT <+31850733010>" at bounding box center [161, 78] width 111 height 10
click at [239, 58] on div "Acceptation Select Acceptation" at bounding box center [250, 62] width 314 height 10
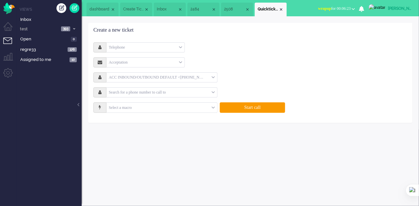
click at [161, 91] on input "text" at bounding box center [158, 93] width 105 height 8
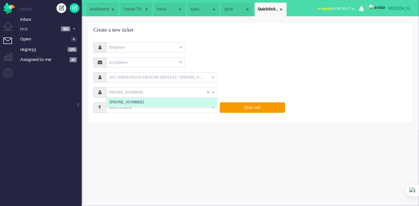
type input "+34634185470"
click at [175, 103] on li "+34634185470" at bounding box center [161, 102] width 111 height 9
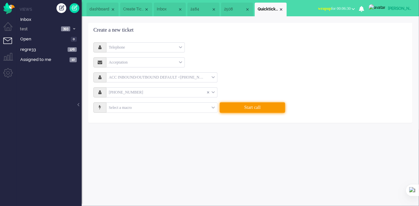
click at [244, 106] on button "Start call" at bounding box center [252, 108] width 65 height 10
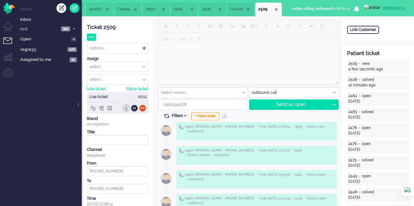
click at [127, 106] on div at bounding box center [126, 108] width 7 height 7
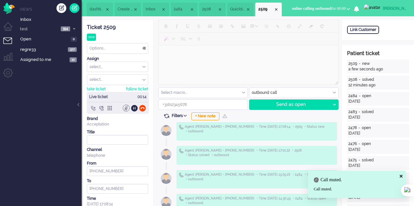
click at [127, 106] on div at bounding box center [126, 108] width 7 height 7
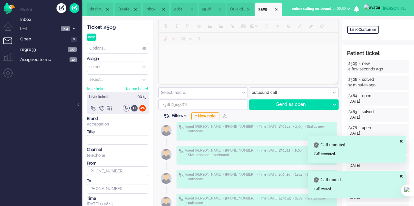
click at [134, 107] on div at bounding box center [134, 108] width 7 height 7
